Goal: Check status: Check status

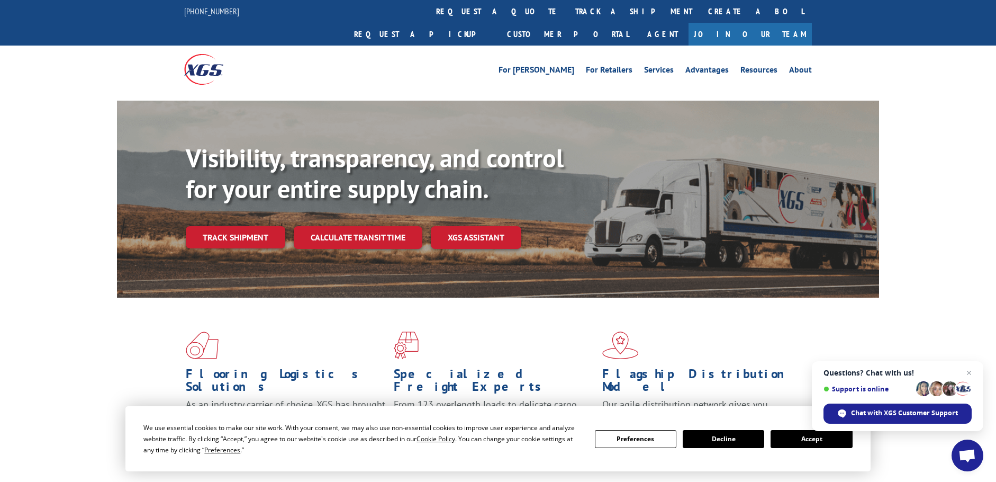
click at [567, 10] on link "track a shipment" at bounding box center [633, 11] width 133 height 23
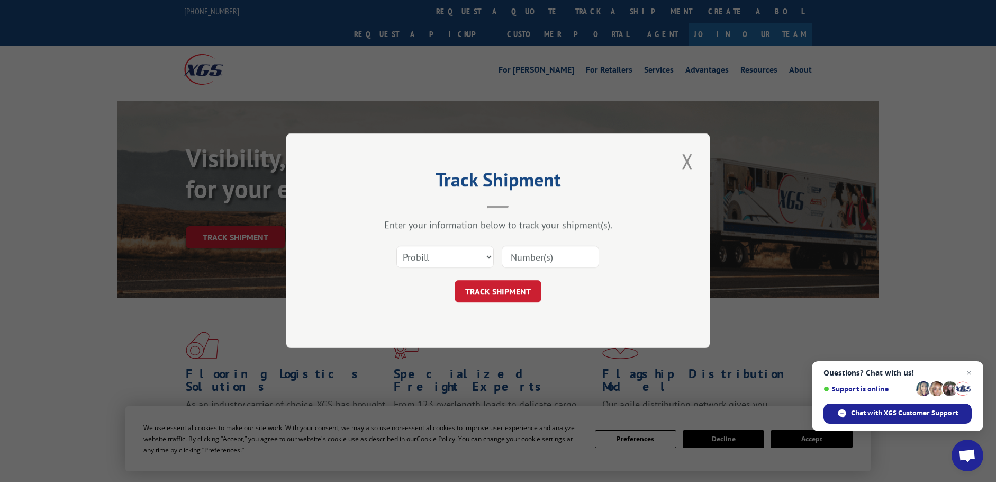
click at [528, 255] on input at bounding box center [550, 257] width 97 height 22
paste input "17308198"
type input "17308198"
click at [493, 290] on button "TRACK SHIPMENT" at bounding box center [498, 292] width 87 height 22
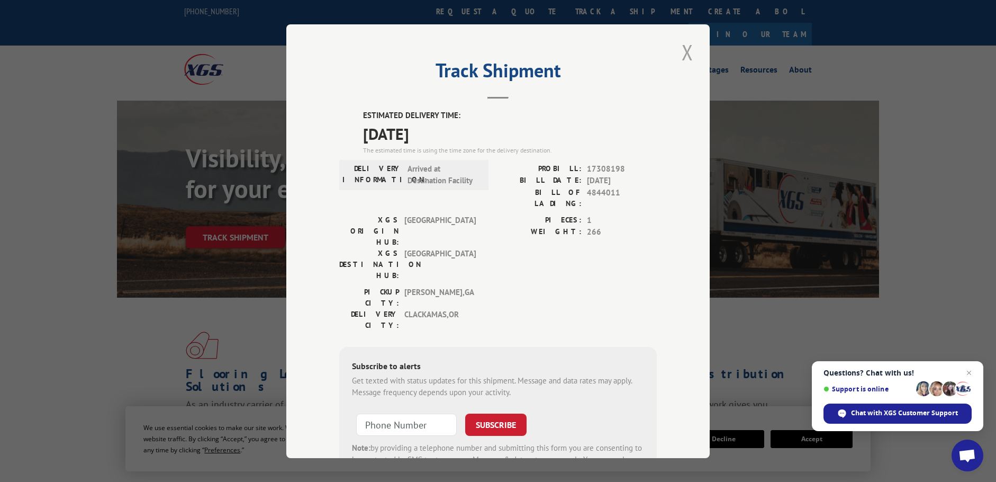
click at [679, 53] on button "Close modal" at bounding box center [688, 52] width 18 height 29
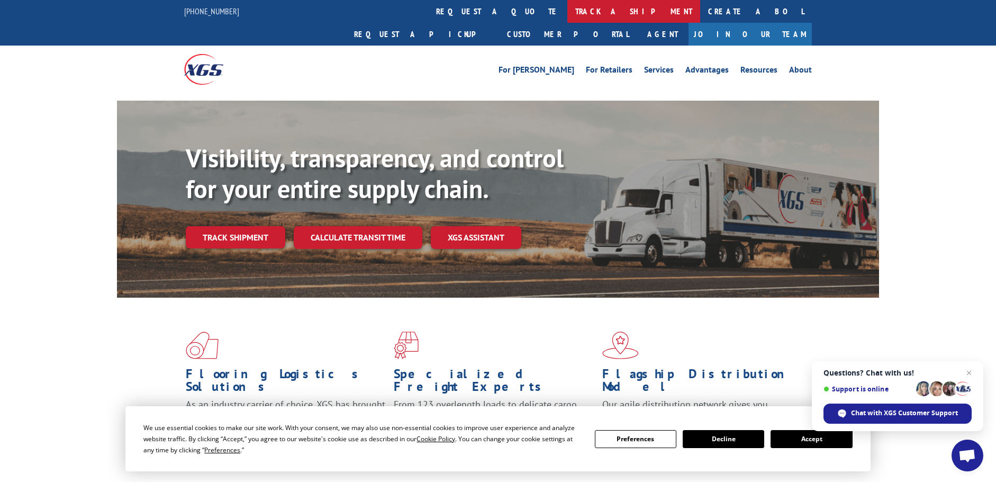
click at [567, 8] on link "track a shipment" at bounding box center [633, 11] width 133 height 23
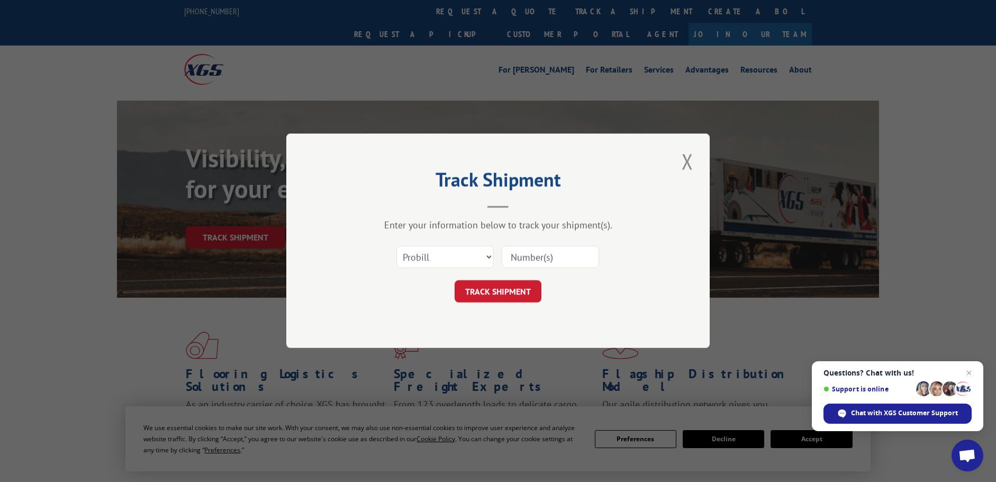
click at [541, 253] on input at bounding box center [550, 257] width 97 height 22
paste input "16754469"
type input "16754469"
click at [514, 292] on button "TRACK SHIPMENT" at bounding box center [498, 292] width 87 height 22
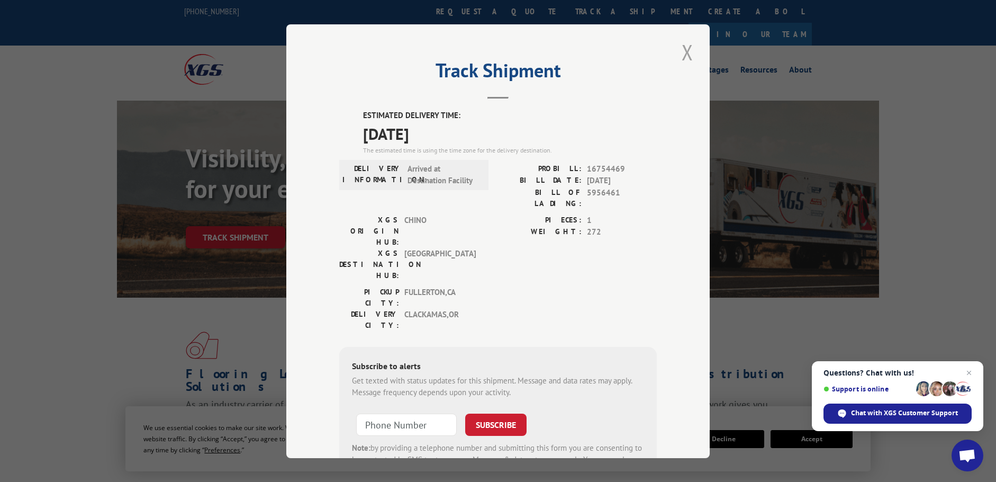
click at [682, 53] on button "Close modal" at bounding box center [688, 52] width 18 height 29
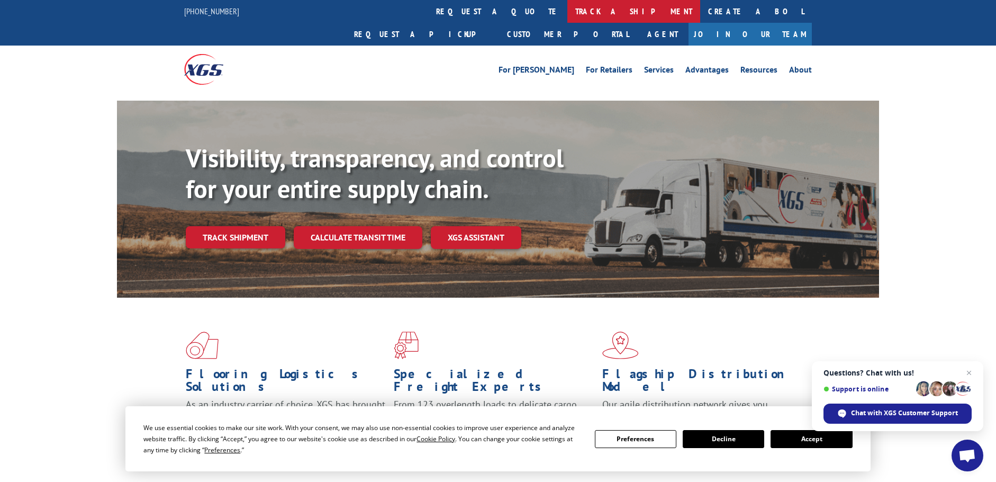
click at [567, 10] on link "track a shipment" at bounding box center [633, 11] width 133 height 23
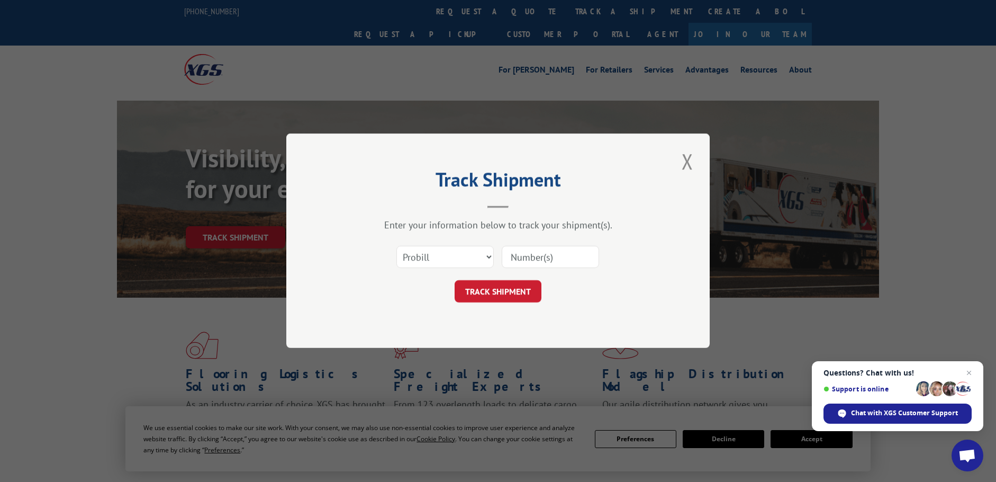
click at [550, 255] on input at bounding box center [550, 257] width 97 height 22
paste input "17535381"
type input "17535381"
click at [501, 286] on button "TRACK SHIPMENT" at bounding box center [498, 292] width 87 height 22
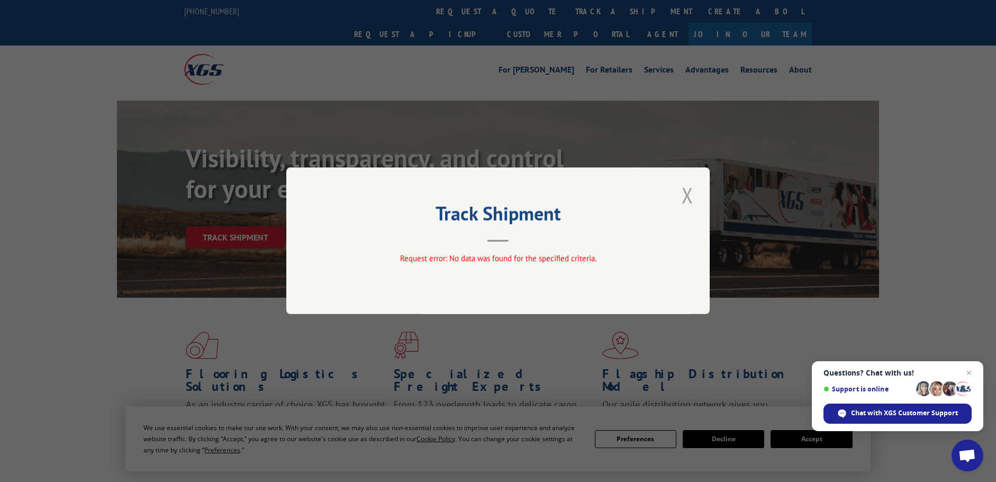
click at [685, 194] on button "Close modal" at bounding box center [688, 194] width 18 height 29
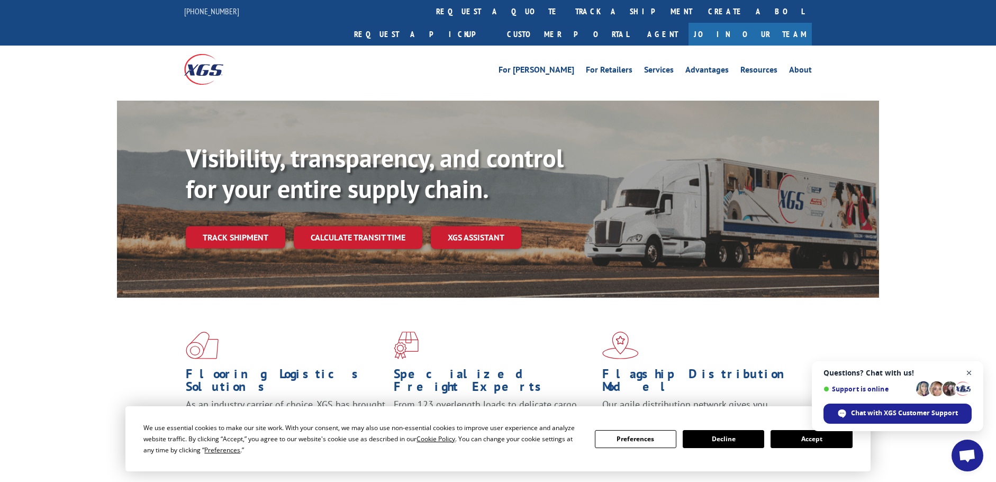
click at [967, 371] on span "Open chat" at bounding box center [969, 372] width 13 height 13
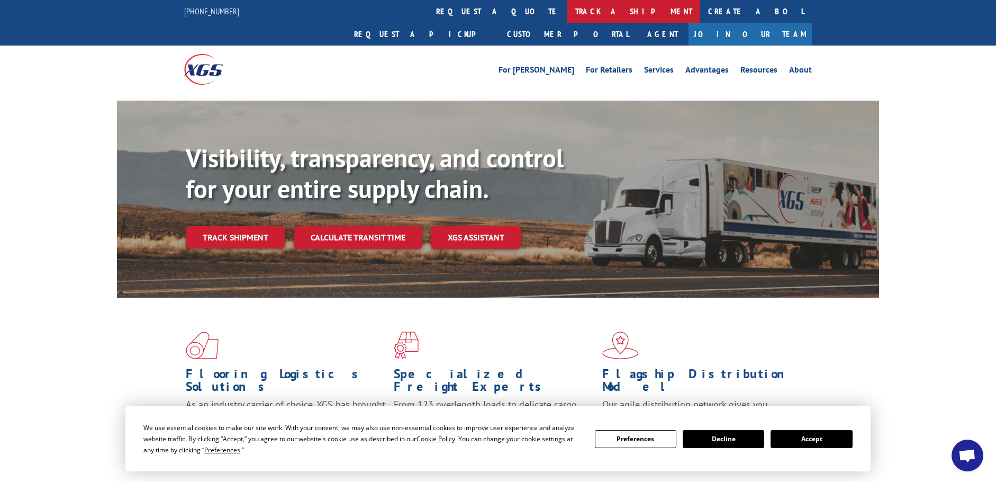
click at [567, 6] on link "track a shipment" at bounding box center [633, 11] width 133 height 23
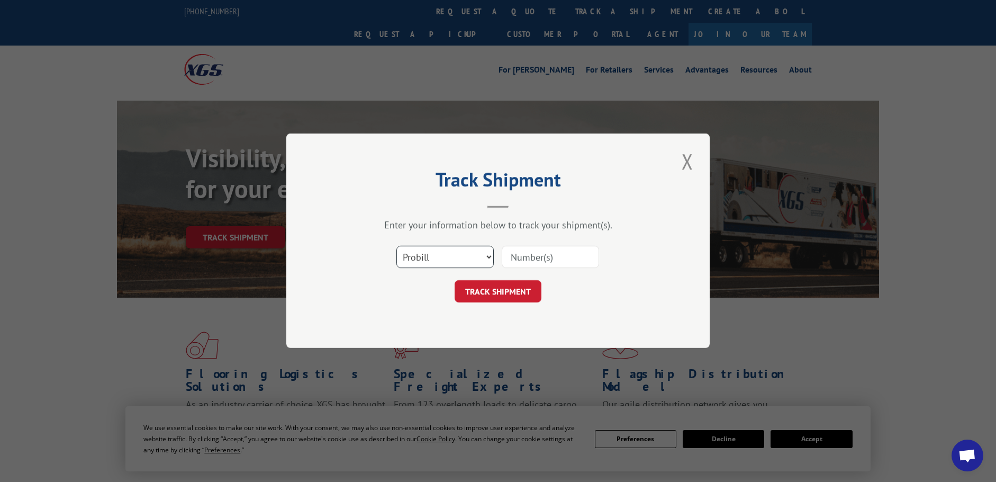
click at [438, 264] on select "Select category... Probill BOL PO" at bounding box center [444, 257] width 97 height 22
select select "bol"
click at [396, 246] on select "Select category... Probill BOL PO" at bounding box center [444, 257] width 97 height 22
click at [522, 256] on input at bounding box center [550, 257] width 97 height 22
paste input "420357"
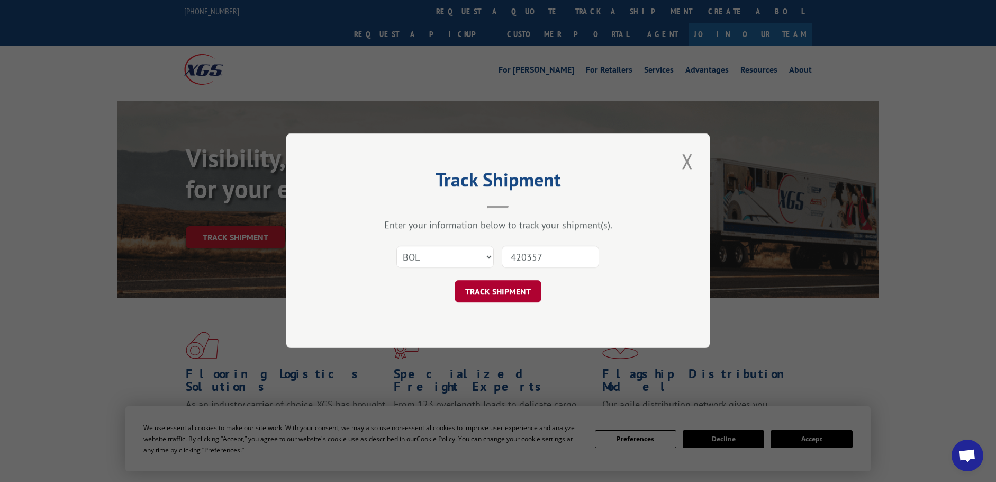
type input "420357"
click at [488, 296] on button "TRACK SHIPMENT" at bounding box center [498, 292] width 87 height 22
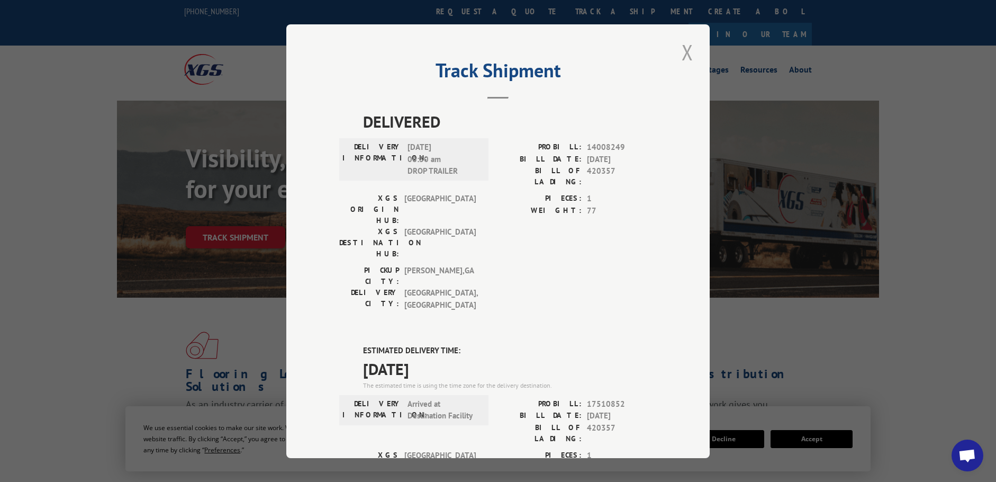
click at [681, 51] on button "Close modal" at bounding box center [688, 52] width 18 height 29
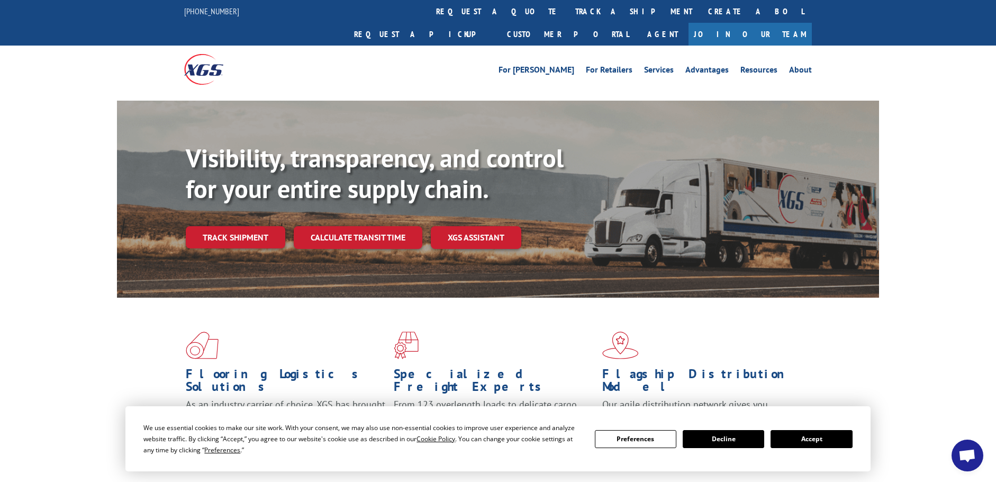
click at [567, 8] on link "track a shipment" at bounding box center [633, 11] width 133 height 23
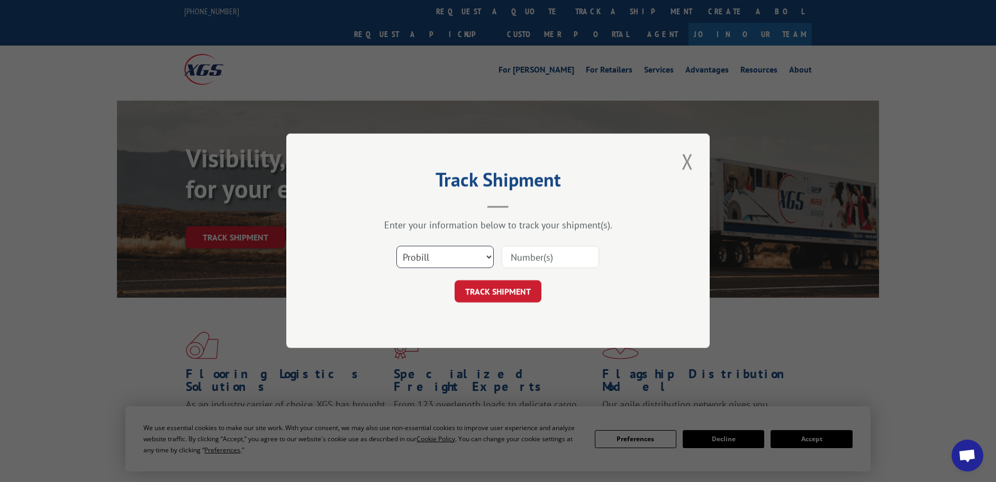
click at [412, 255] on select "Select category... Probill BOL PO" at bounding box center [444, 257] width 97 height 22
select select "po"
click at [396, 246] on select "Select category... Probill BOL PO" at bounding box center [444, 257] width 97 height 22
click at [539, 255] on input at bounding box center [550, 257] width 97 height 22
paste input "17535381"
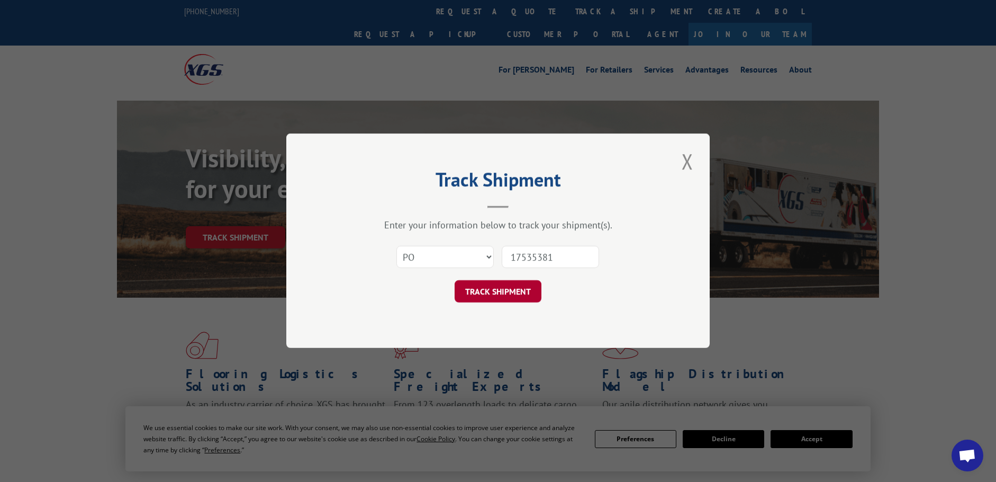
type input "17535381"
click at [494, 292] on button "TRACK SHIPMENT" at bounding box center [498, 292] width 87 height 22
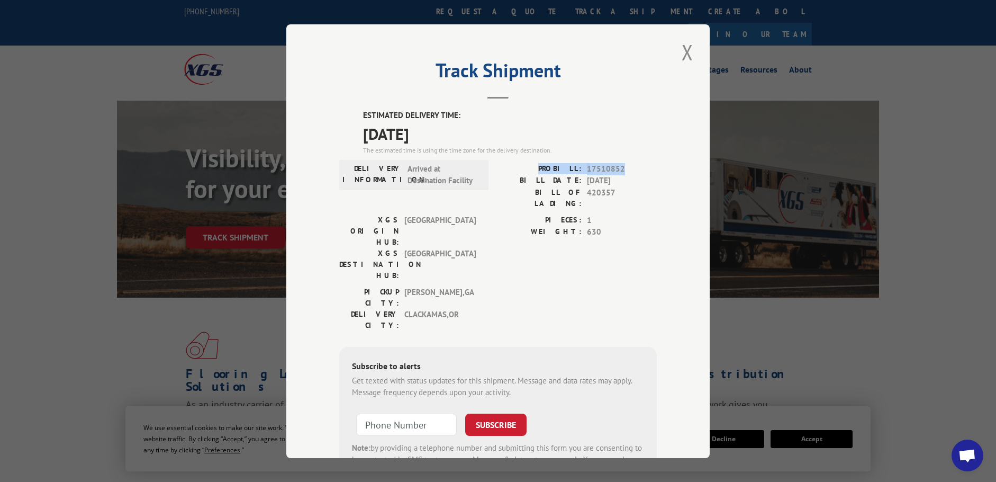
drag, startPoint x: 546, startPoint y: 167, endPoint x: 629, endPoint y: 167, distance: 82.6
click at [629, 167] on div "PROBILL: 17510852" at bounding box center [577, 168] width 159 height 12
copy div "PROBILL: 17510852"
